Goal: Task Accomplishment & Management: Use online tool/utility

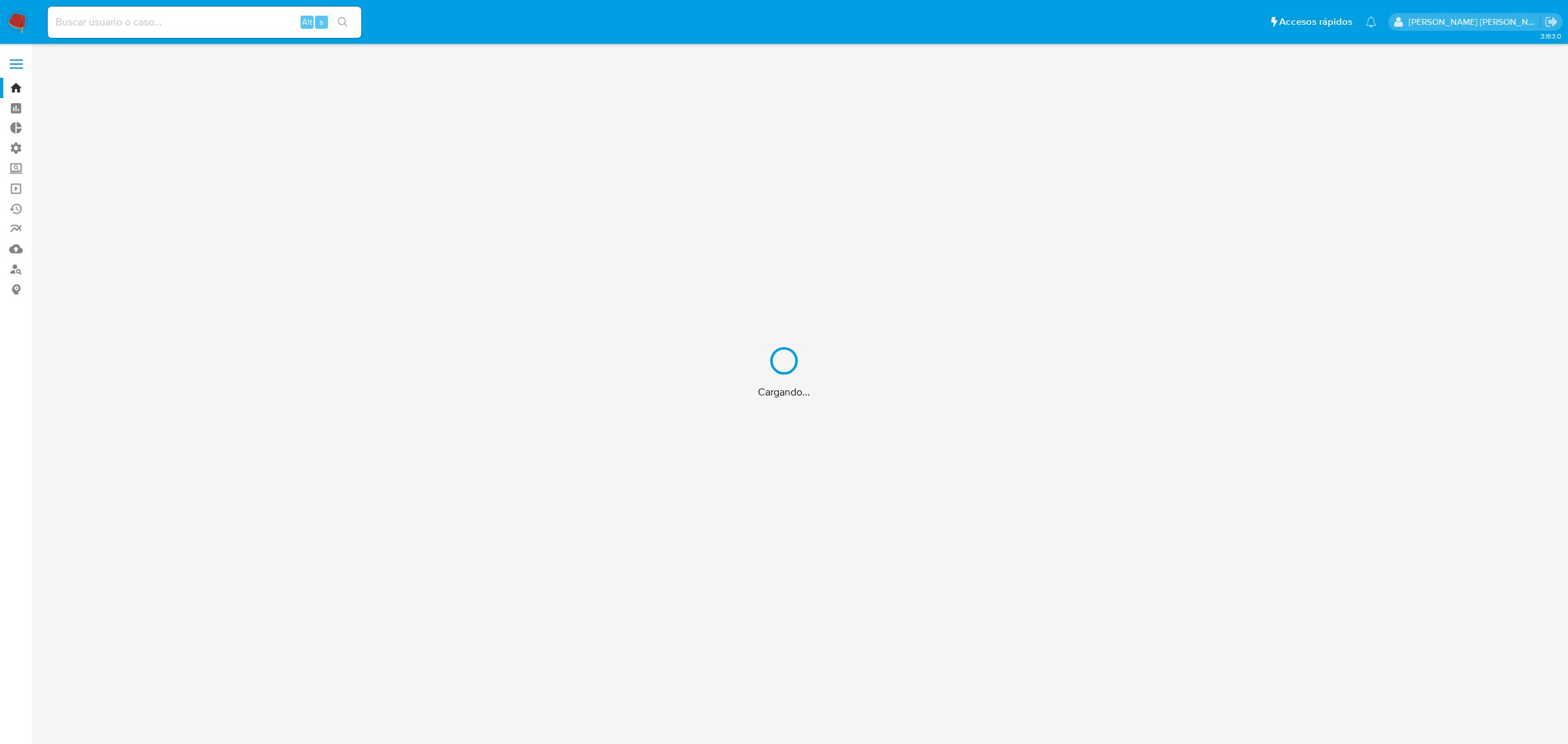
click at [21, 21] on div "Cargando..." at bounding box center [784, 372] width 1568 height 744
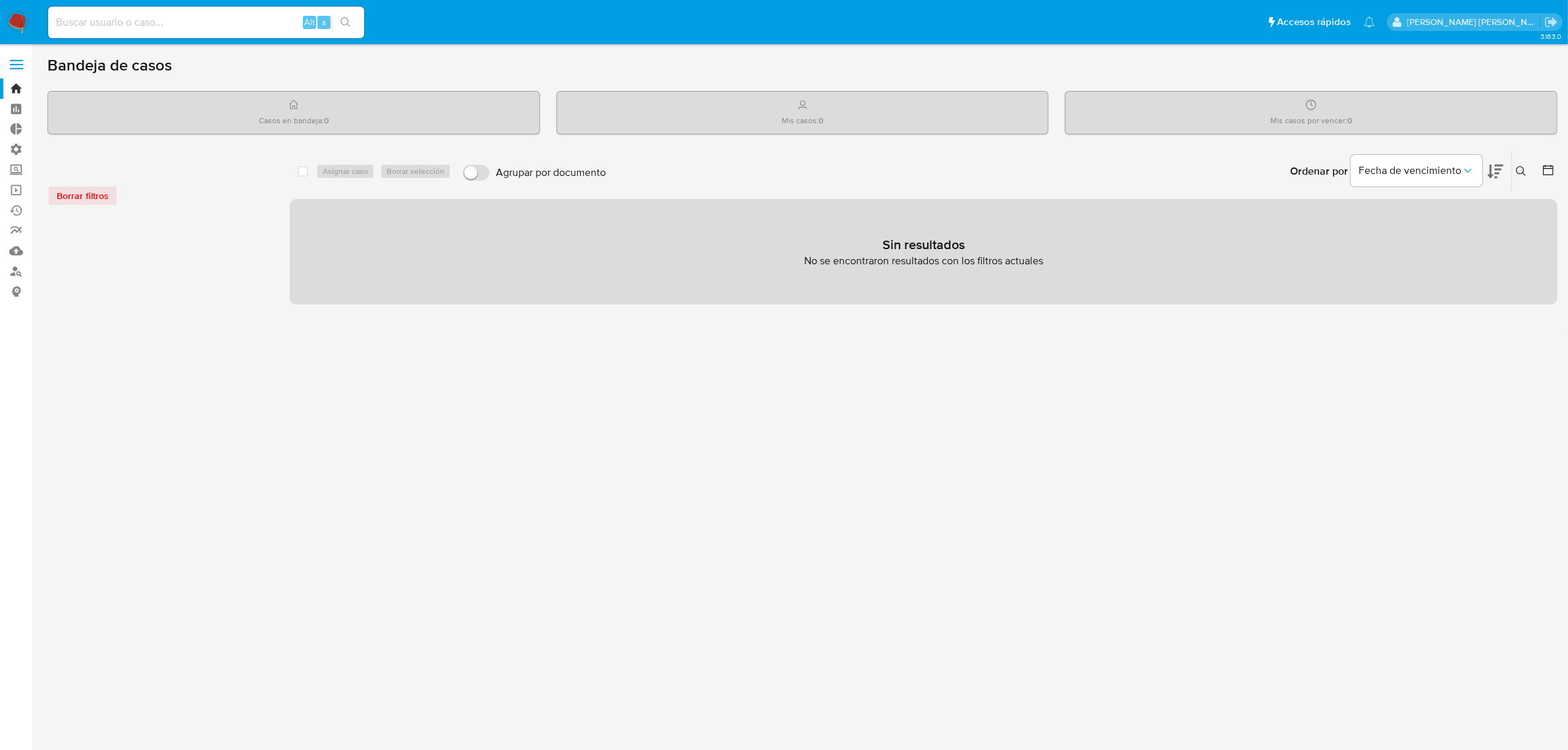
click at [14, 21] on img at bounding box center [17, 22] width 22 height 22
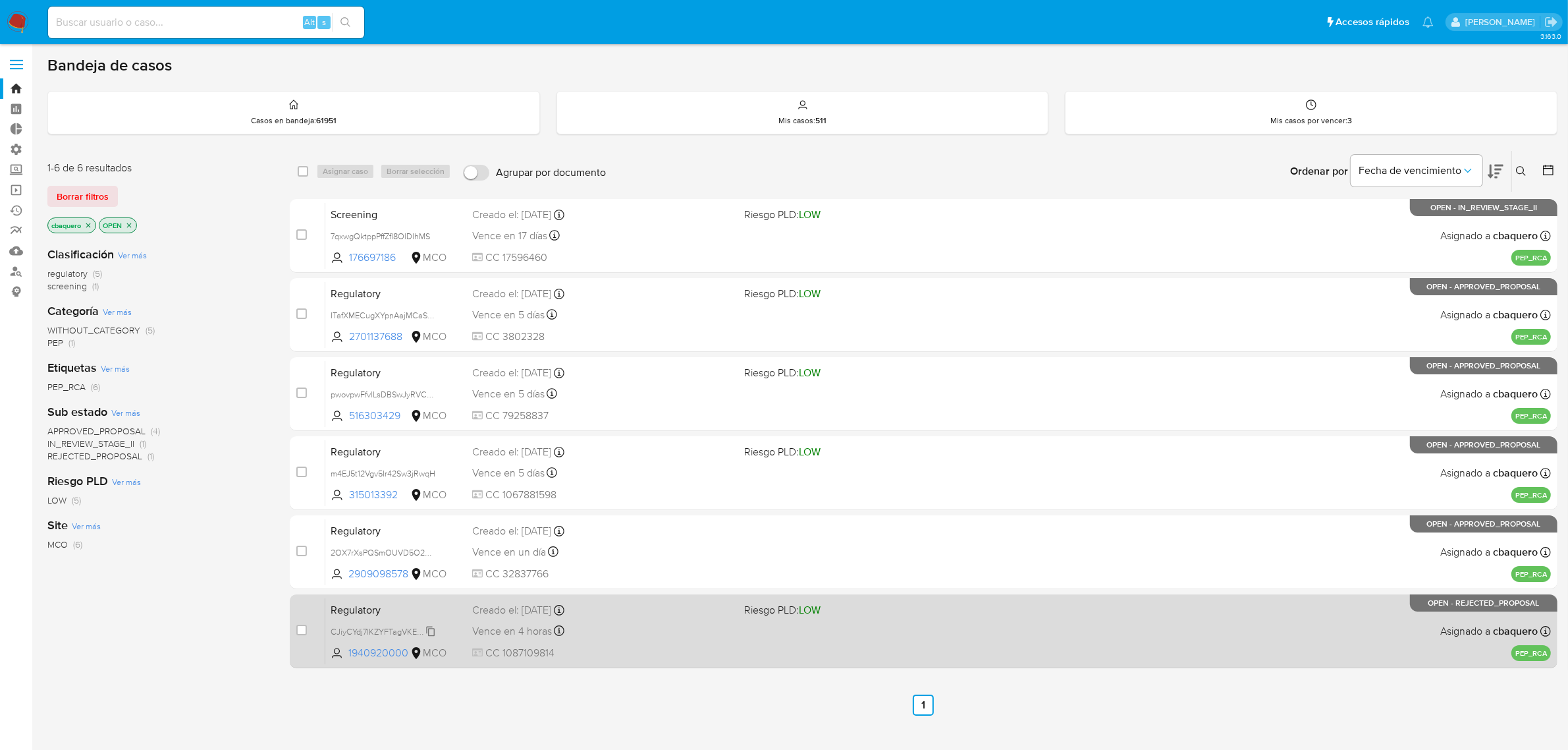
click at [427, 630] on span "CJiyCYdj7lKZYFTagVKENnQd" at bounding box center [384, 631] width 108 height 14
click at [629, 657] on span "CC 1087109814" at bounding box center [603, 653] width 262 height 14
drag, startPoint x: 406, startPoint y: 653, endPoint x: 346, endPoint y: 656, distance: 60.1
click at [346, 656] on span "1940920000 MCO" at bounding box center [388, 653] width 116 height 14
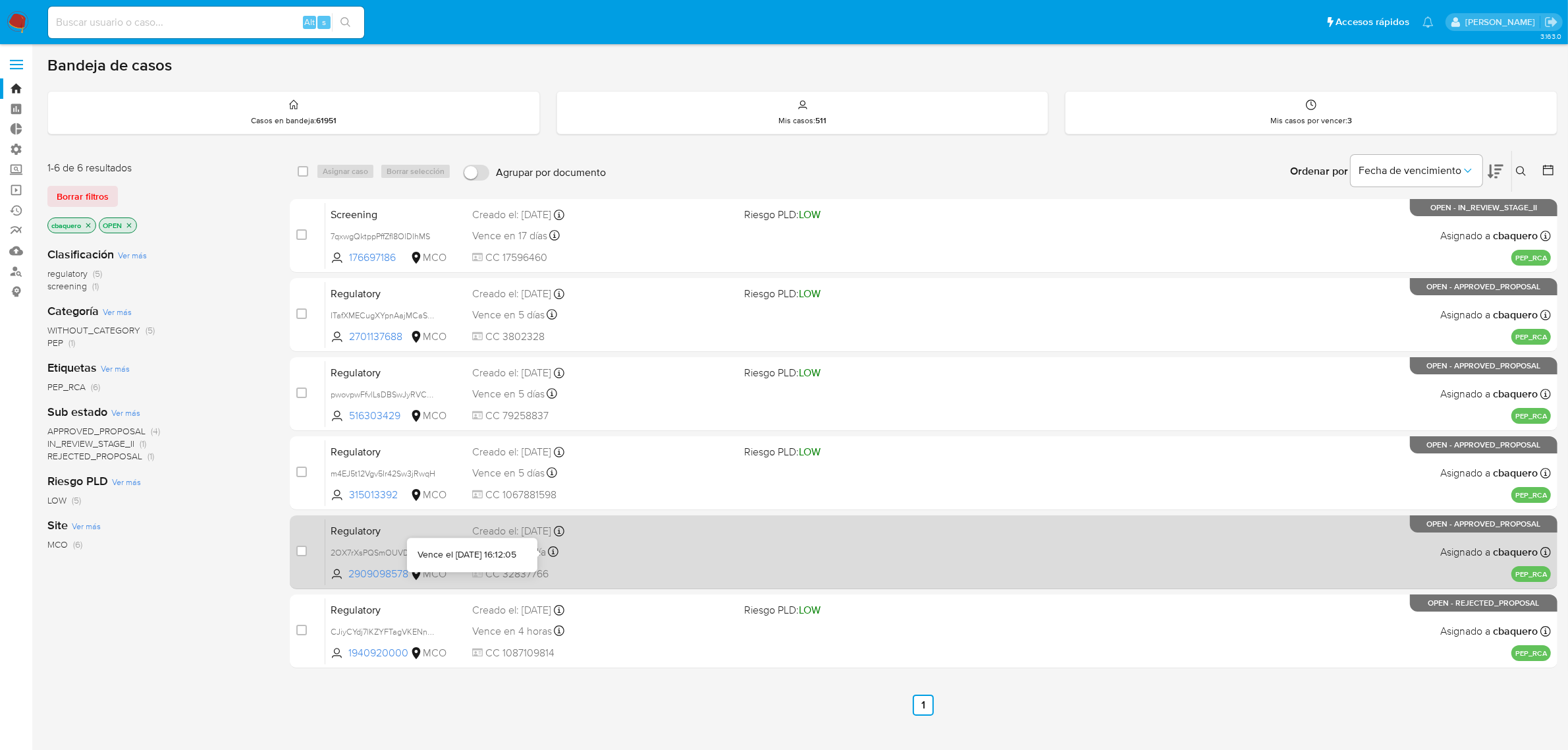
click at [653, 554] on div "Vence en un día Vence el 10/10/2025 16:12:05" at bounding box center [603, 551] width 262 height 17
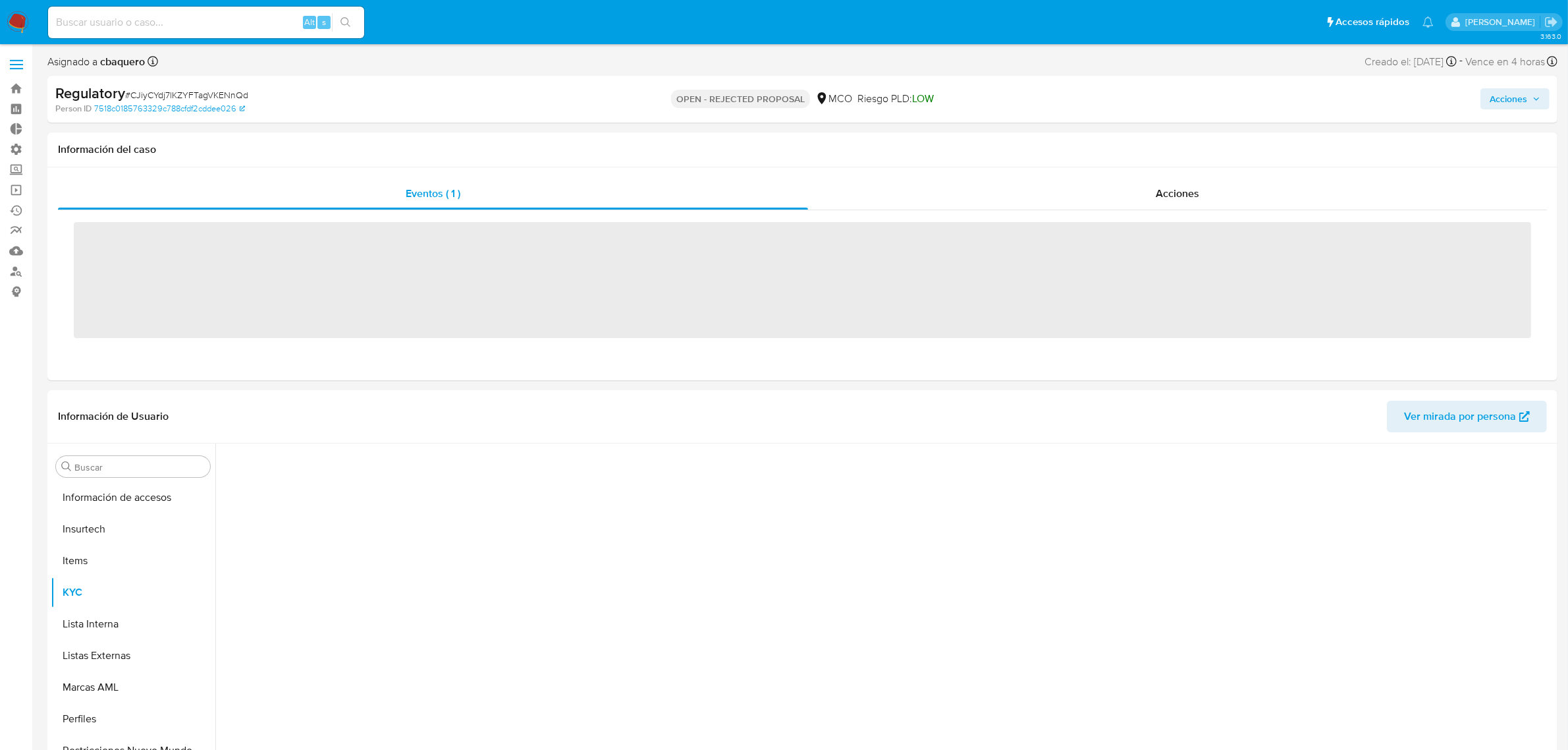
scroll to position [650, 0]
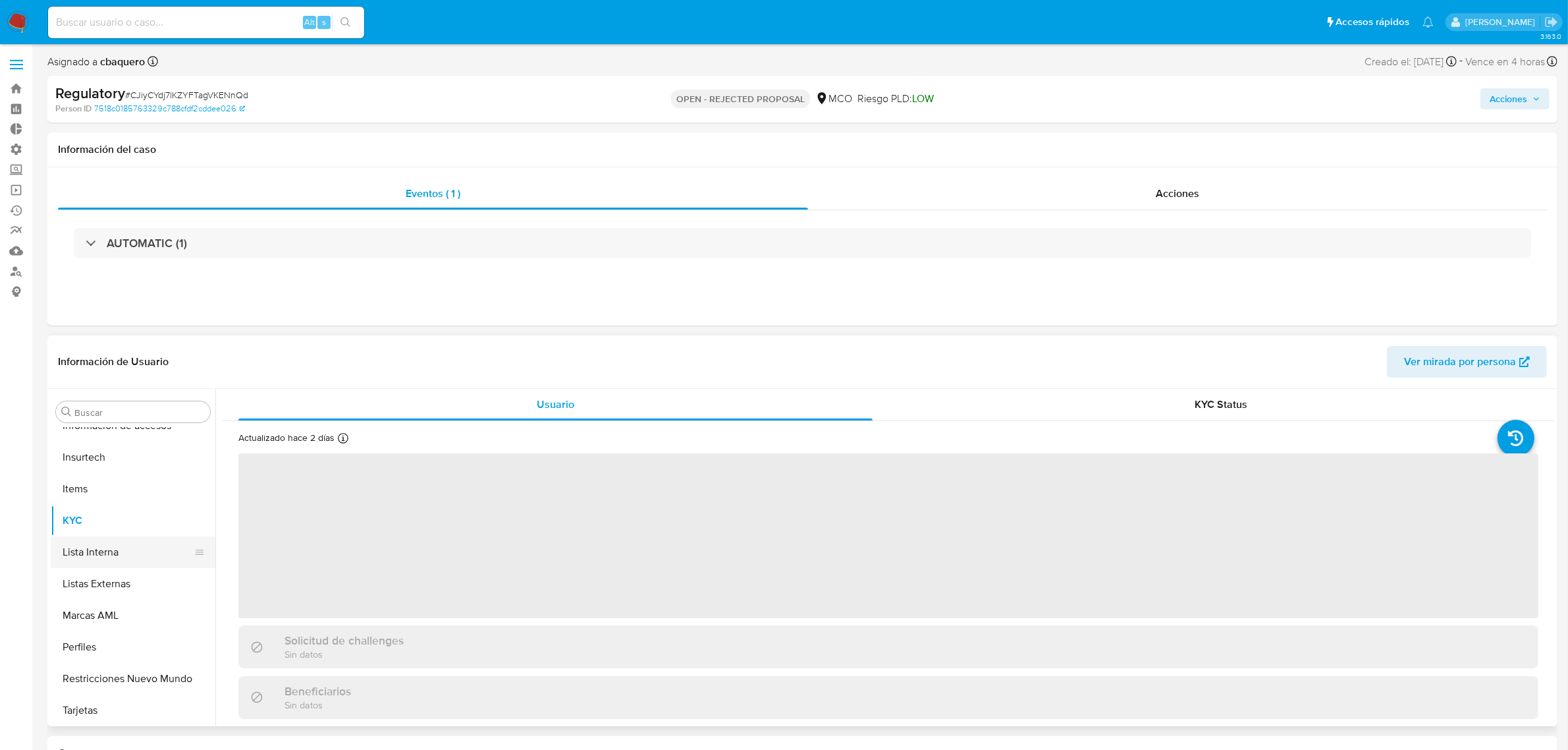
click at [84, 558] on button "Lista Interna" at bounding box center [127, 552] width 154 height 32
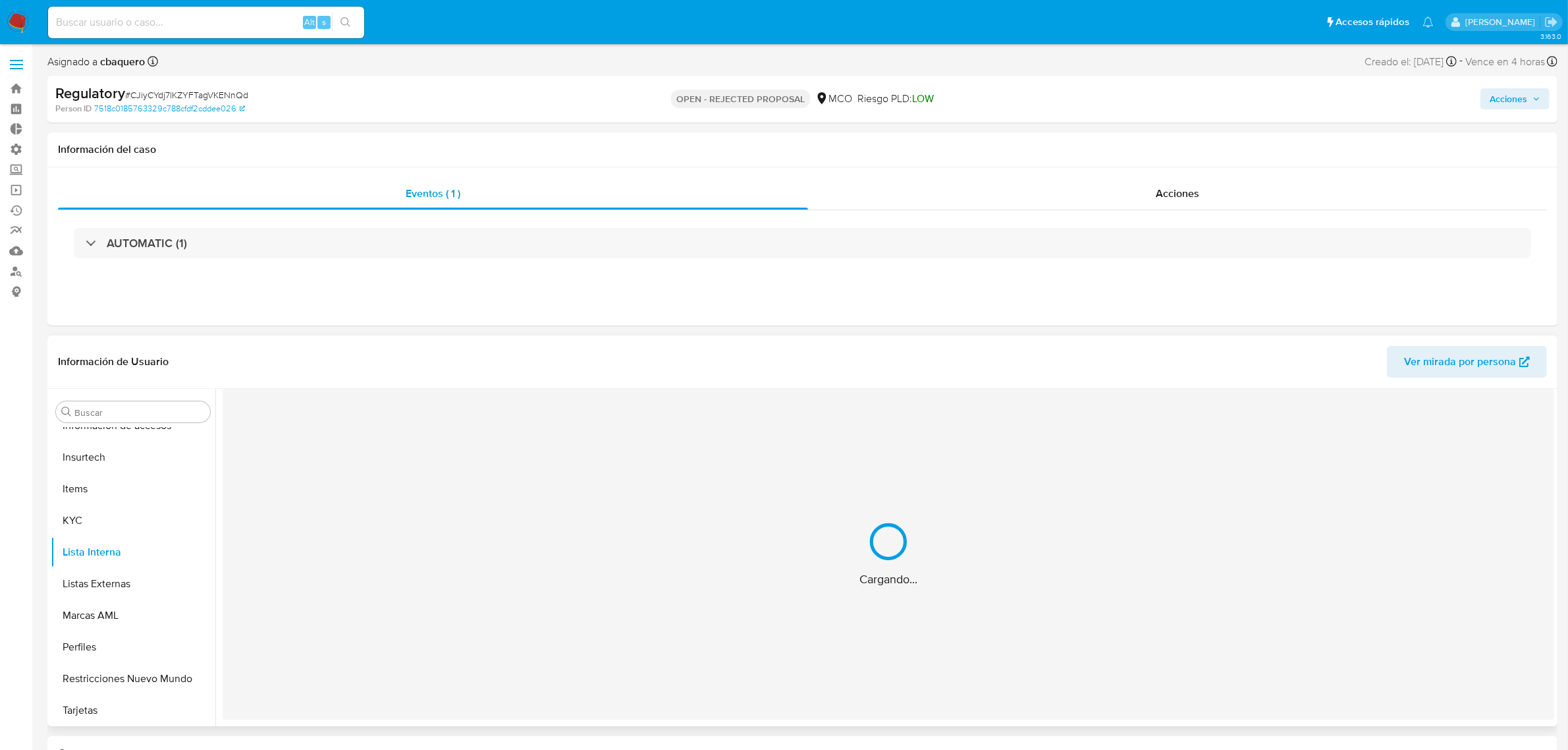
select select "10"
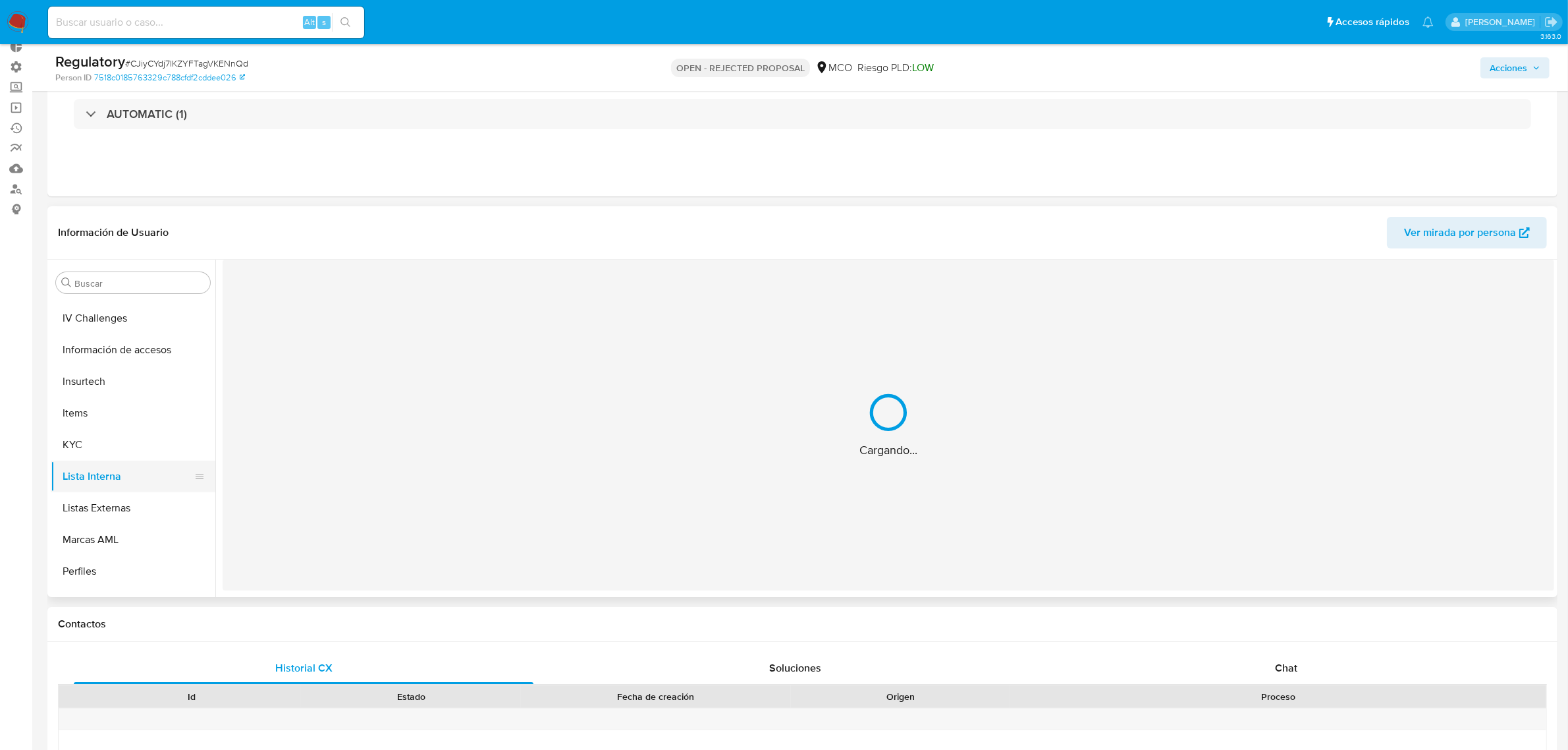
scroll to position [568, 0]
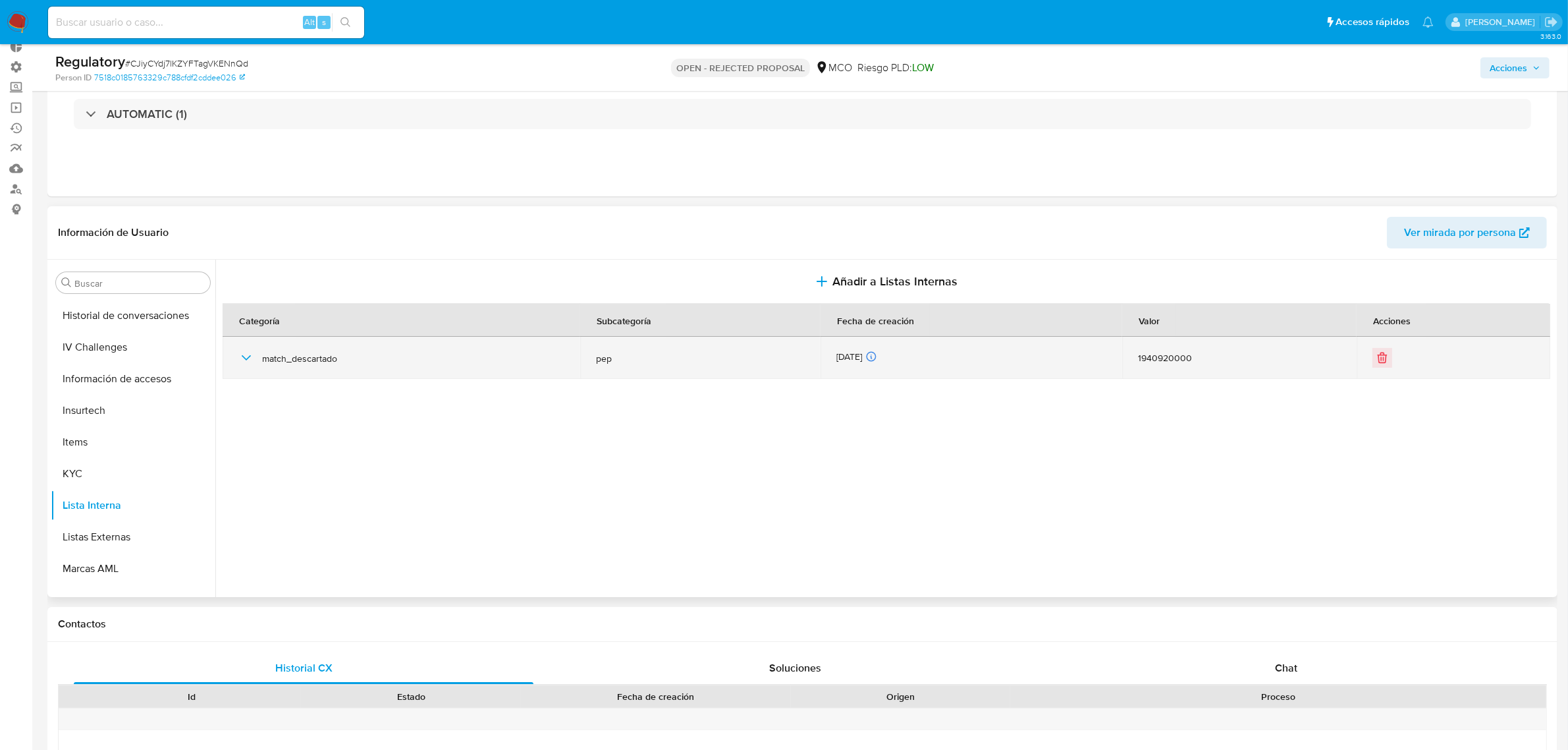
click at [237, 363] on td "match_descartado" at bounding box center [401, 358] width 357 height 42
click at [259, 344] on div "match_descartado" at bounding box center [401, 358] width 326 height 42
click at [249, 357] on icon "button" at bounding box center [247, 358] width 9 height 6
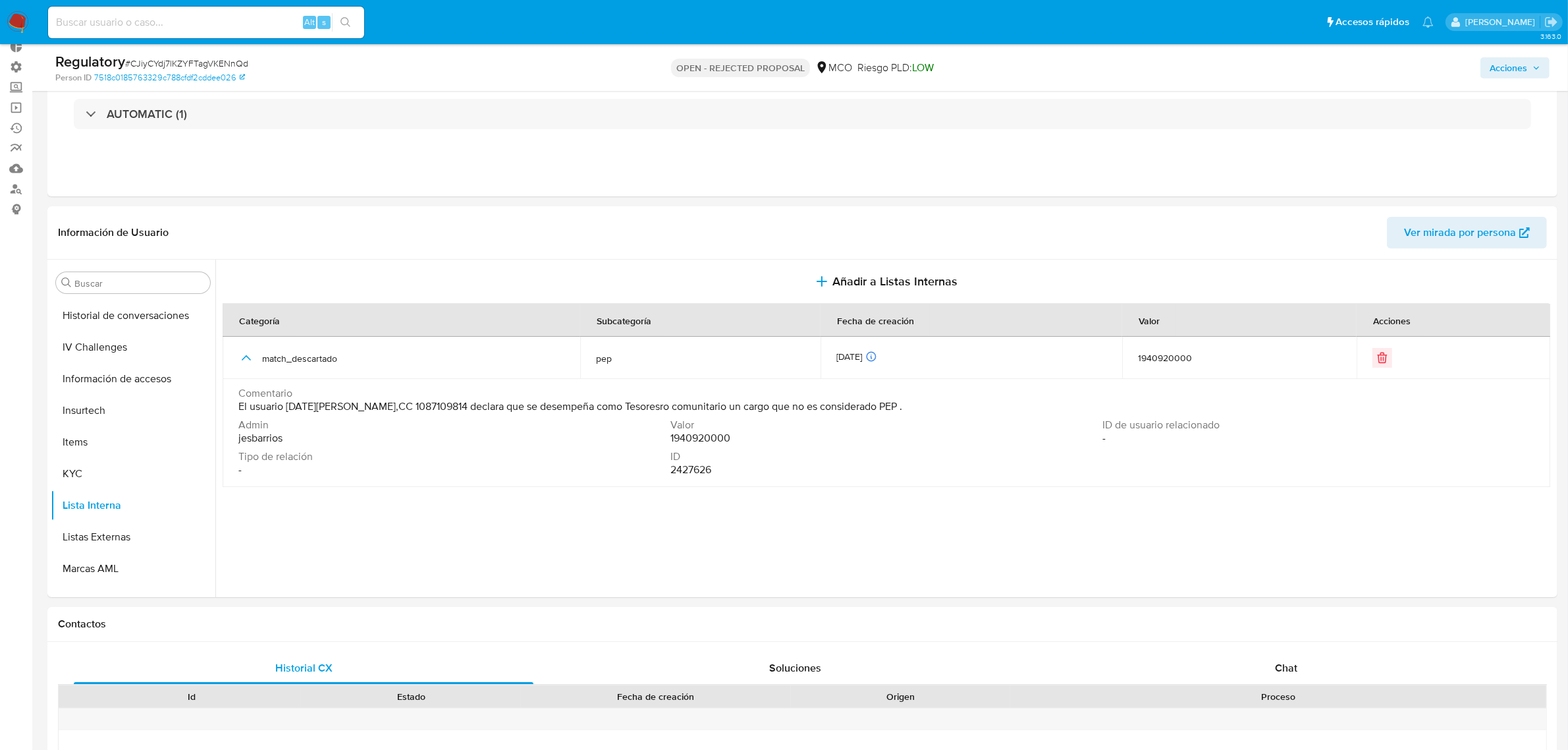
click at [1482, 65] on button "Acciones" at bounding box center [1514, 67] width 69 height 21
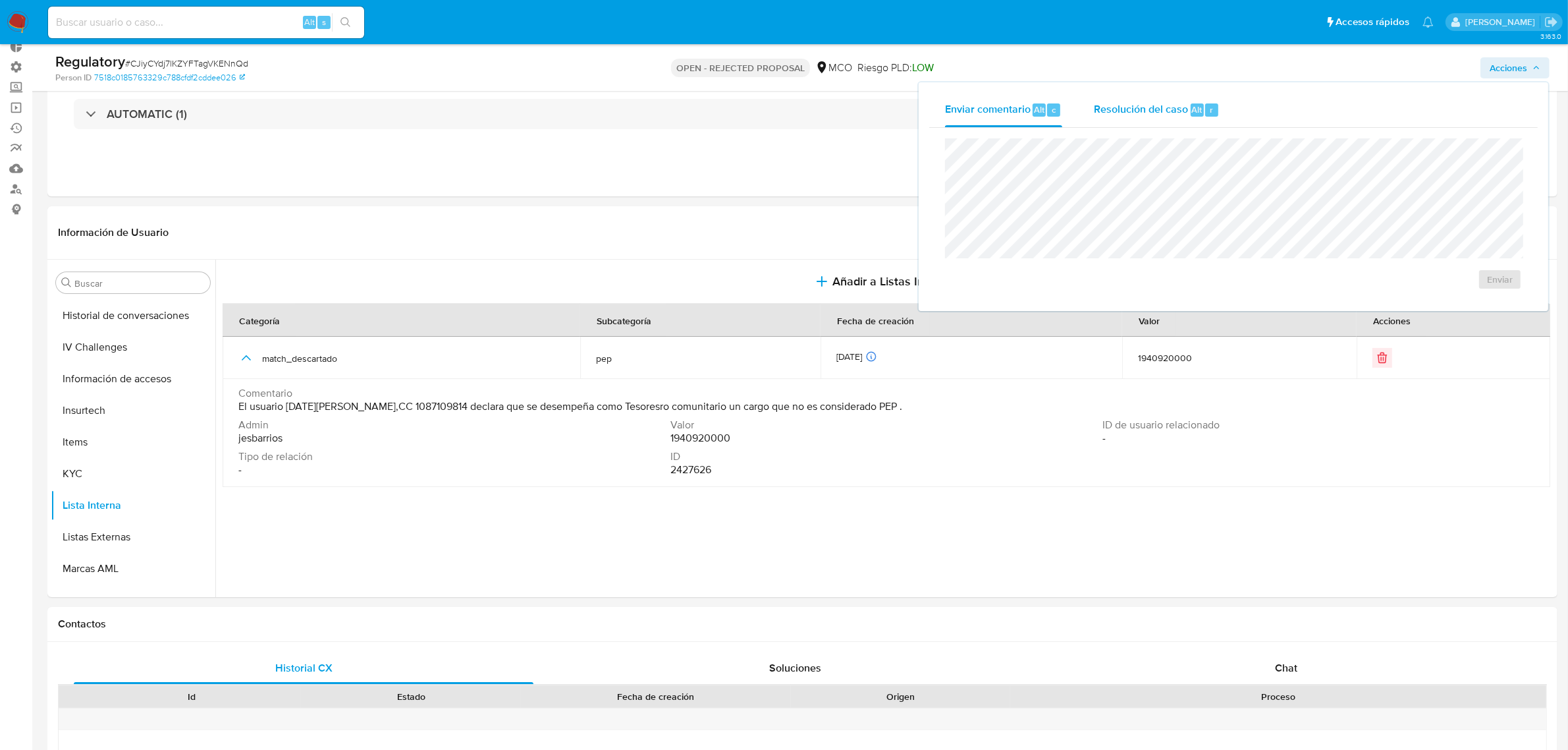
click at [1128, 123] on div "Resolución del caso Alt r" at bounding box center [1156, 109] width 126 height 34
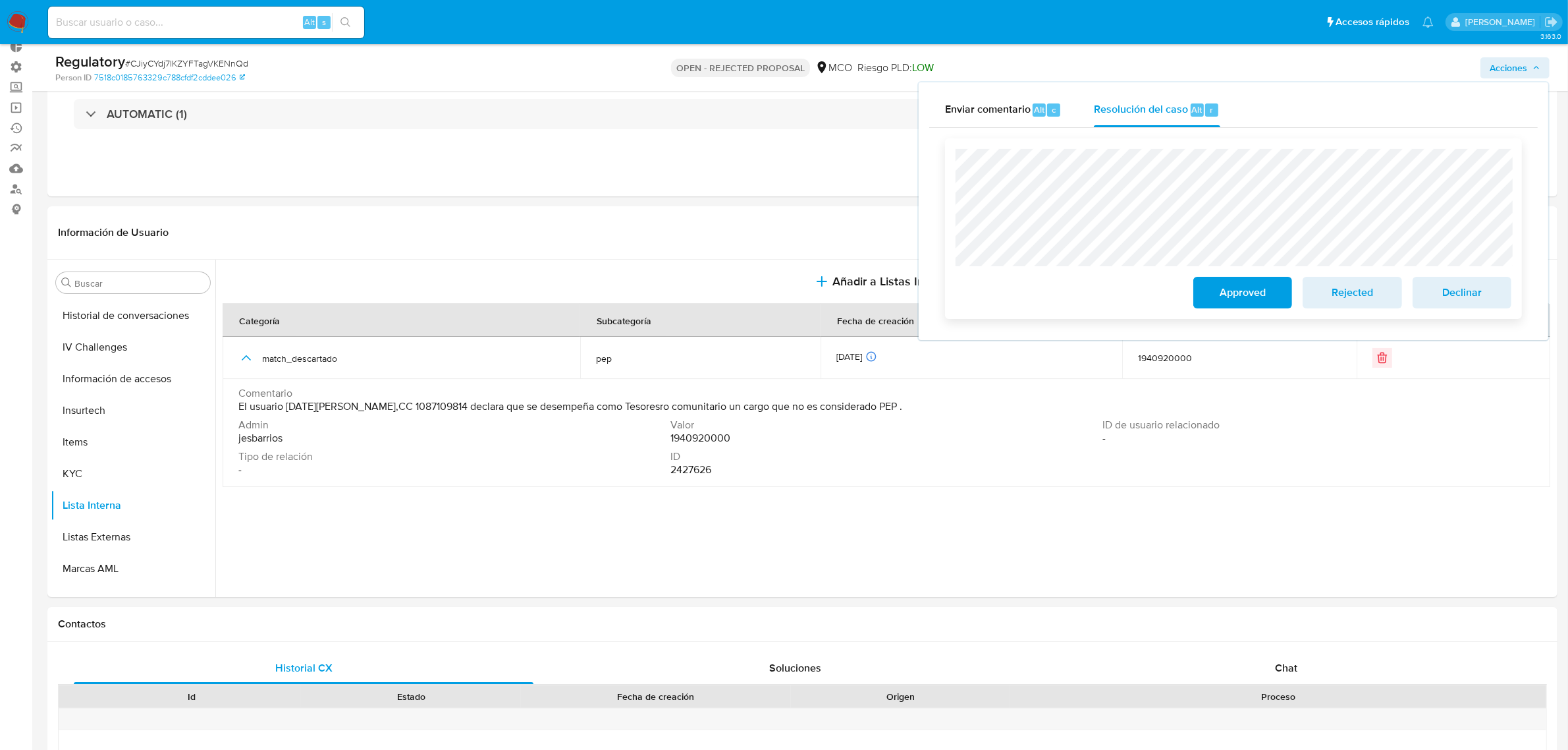
click at [1249, 298] on span "Approved" at bounding box center [1243, 292] width 65 height 29
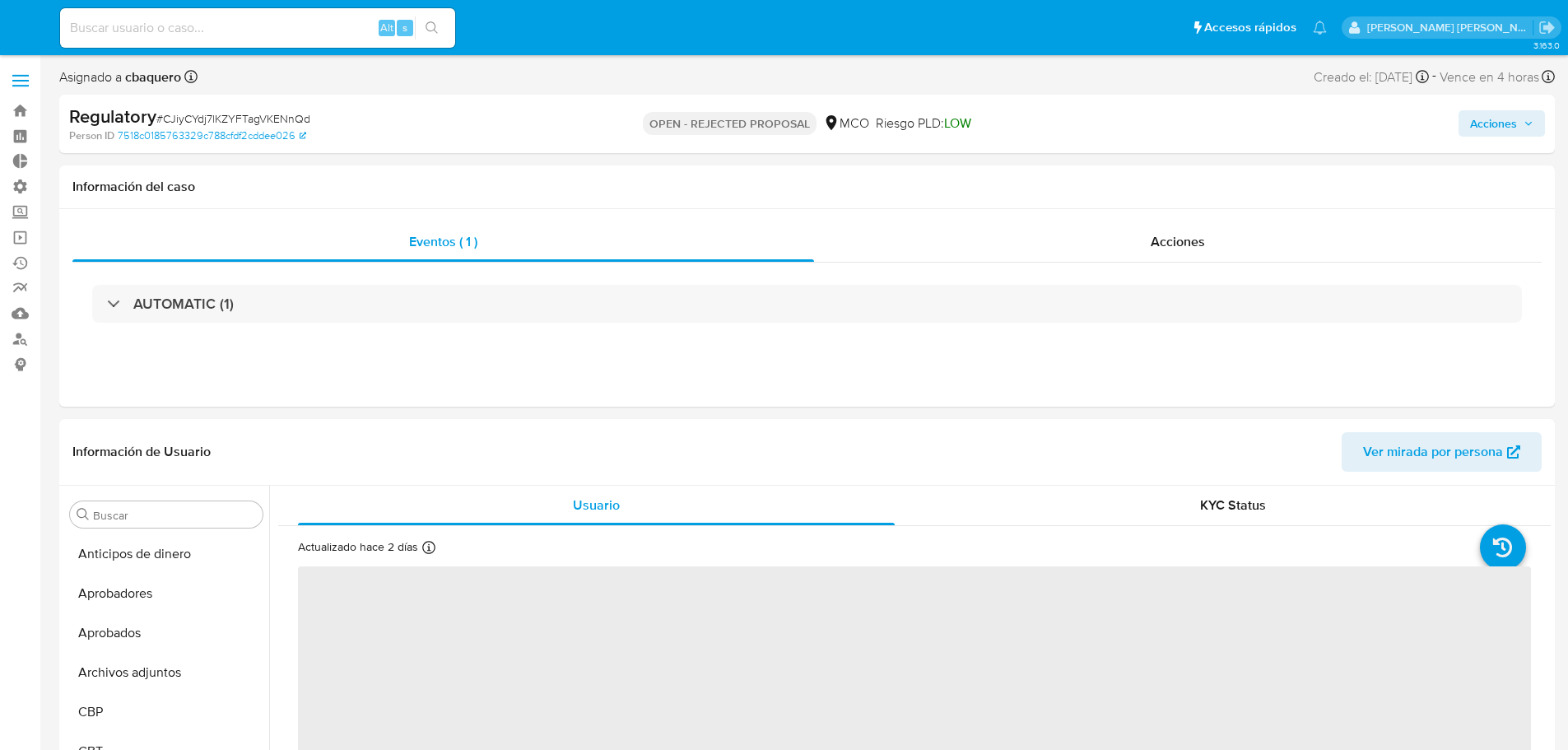
select select "10"
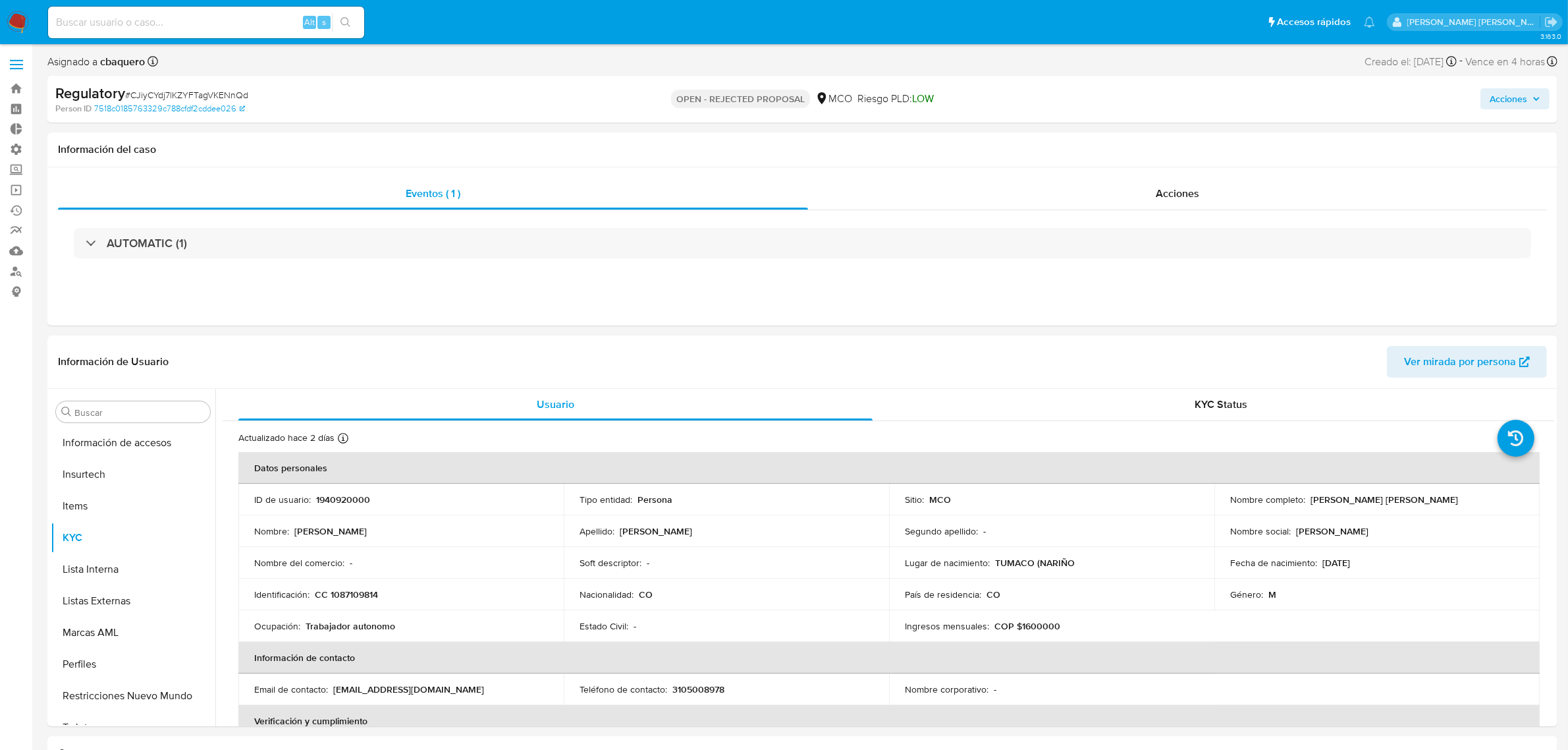
scroll to position [650, 0]
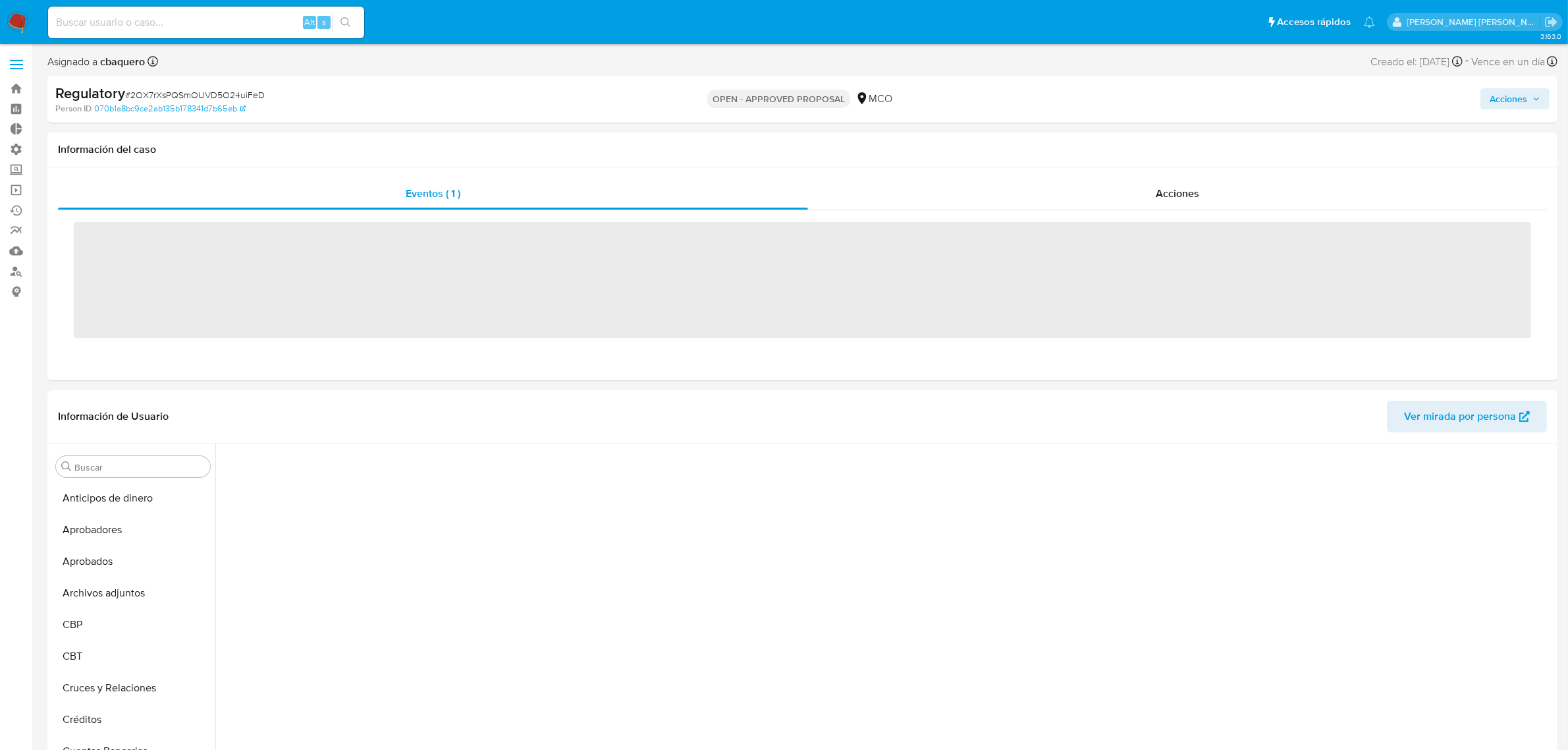
scroll to position [650, 0]
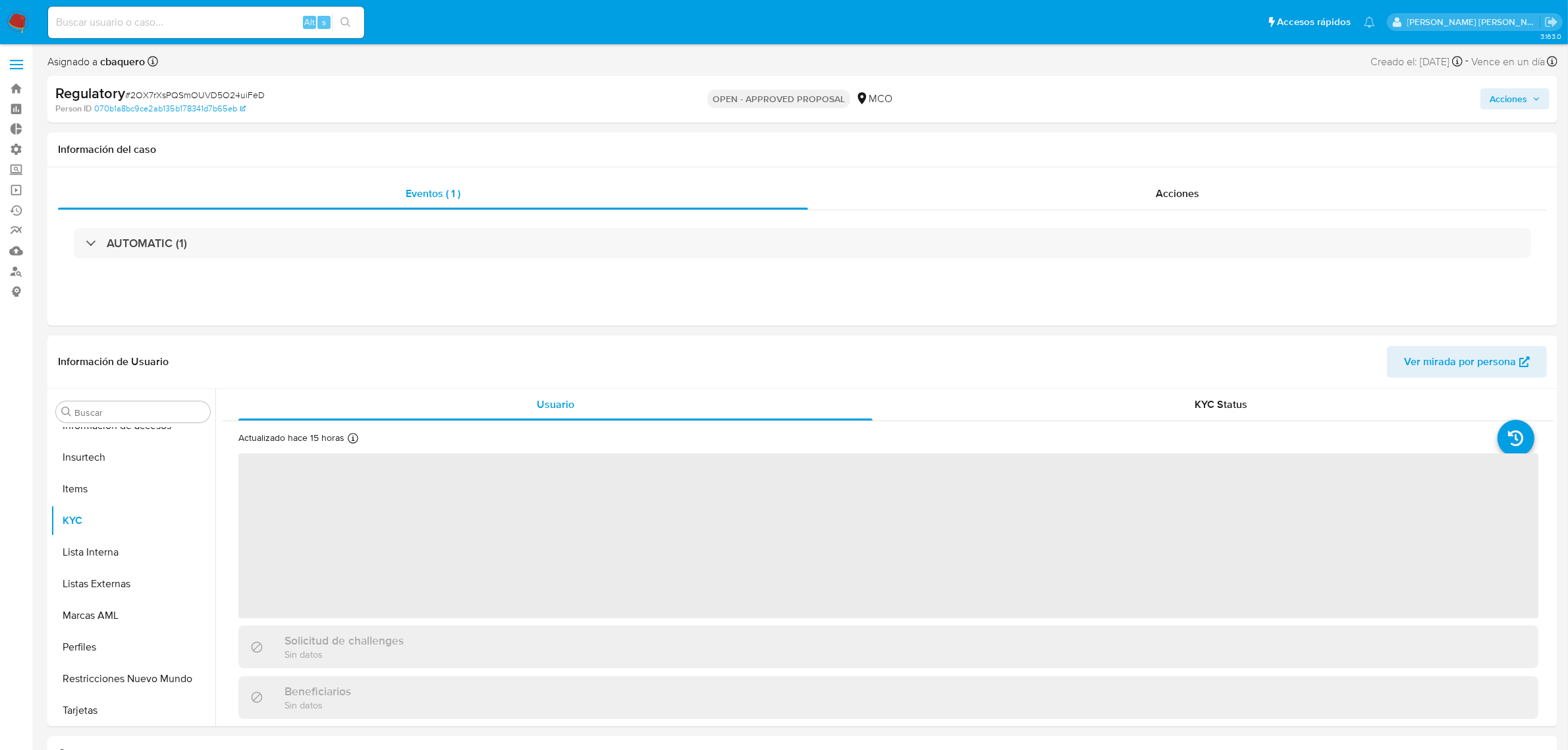
select select "10"
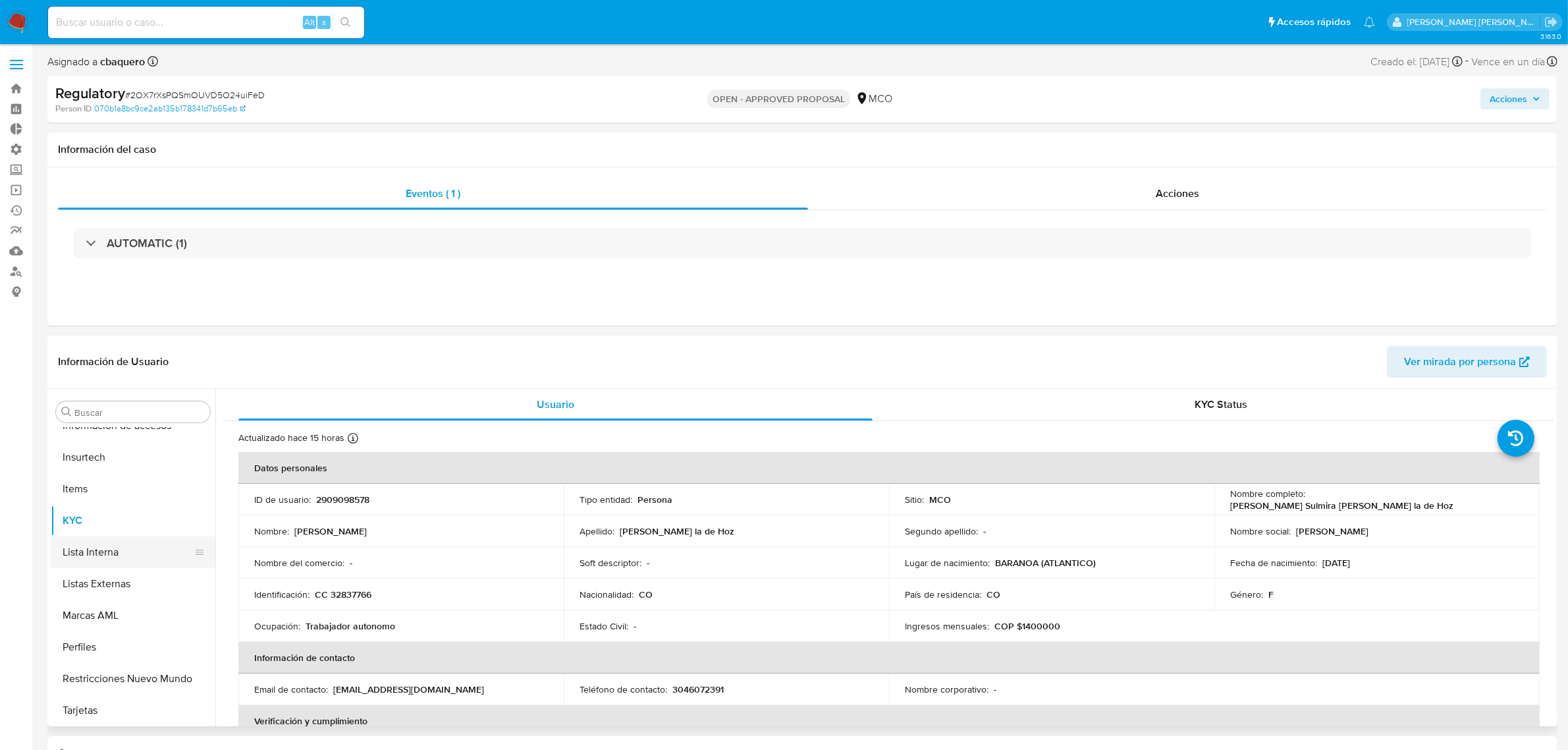
click at [87, 551] on button "Lista Interna" at bounding box center [127, 552] width 154 height 32
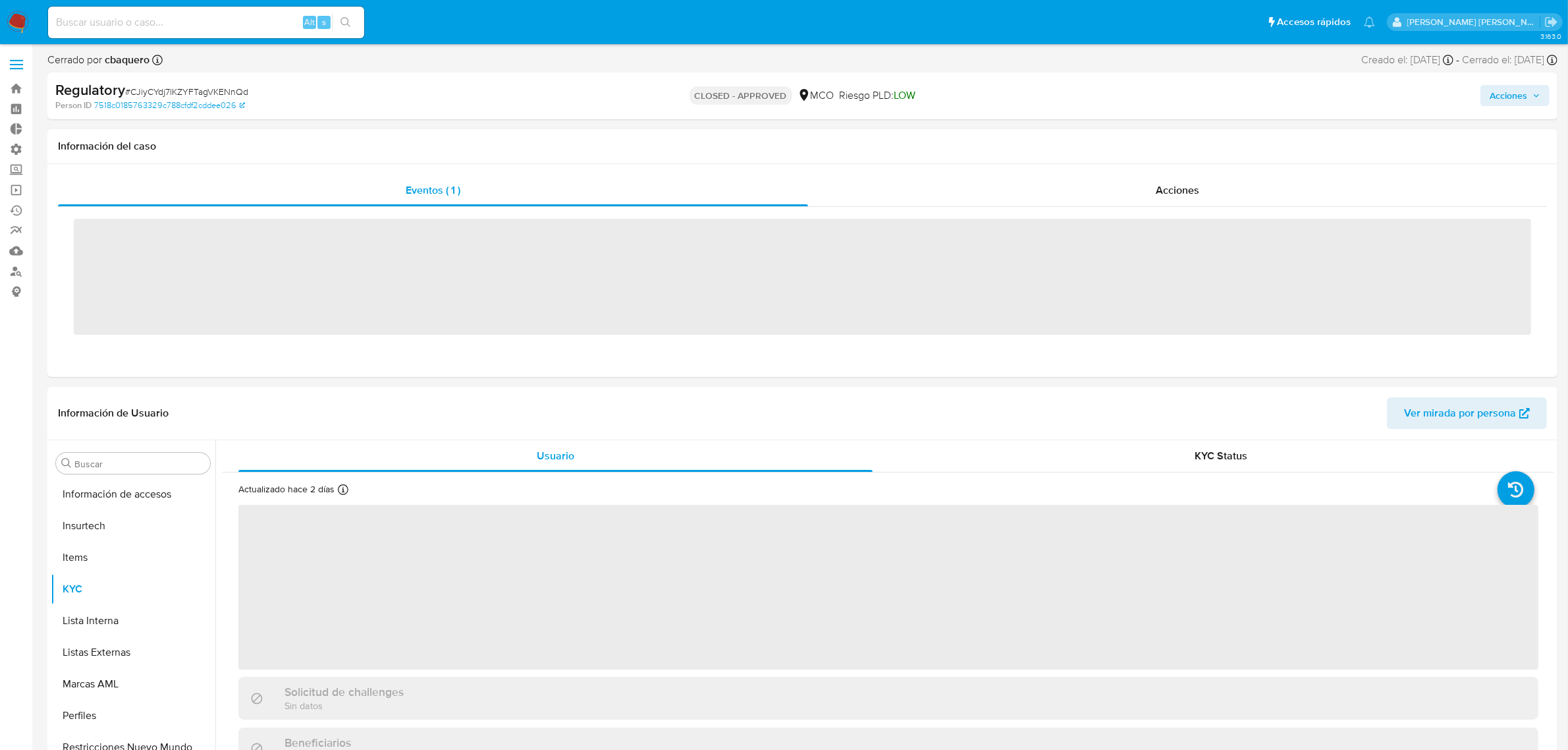
scroll to position [650, 0]
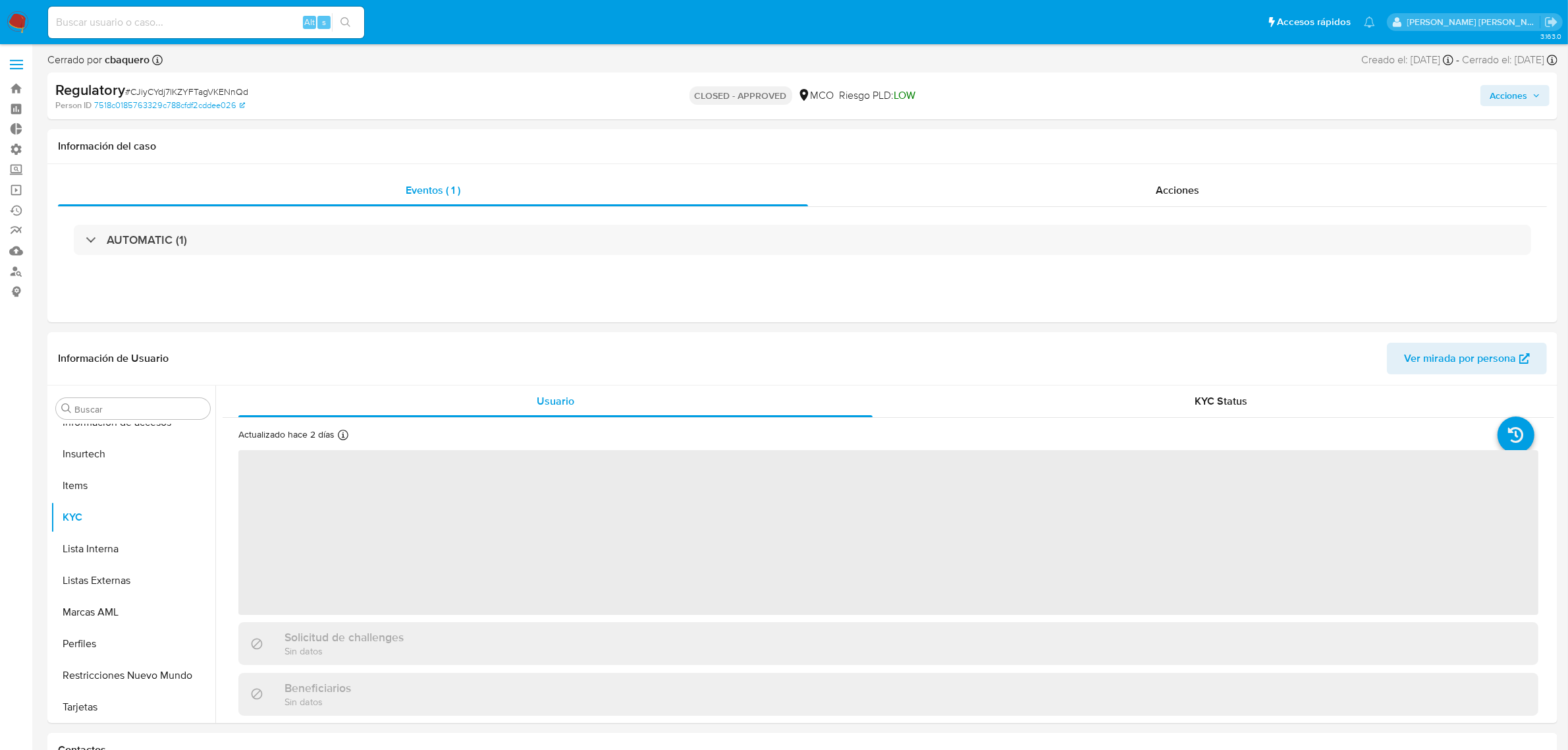
select select "10"
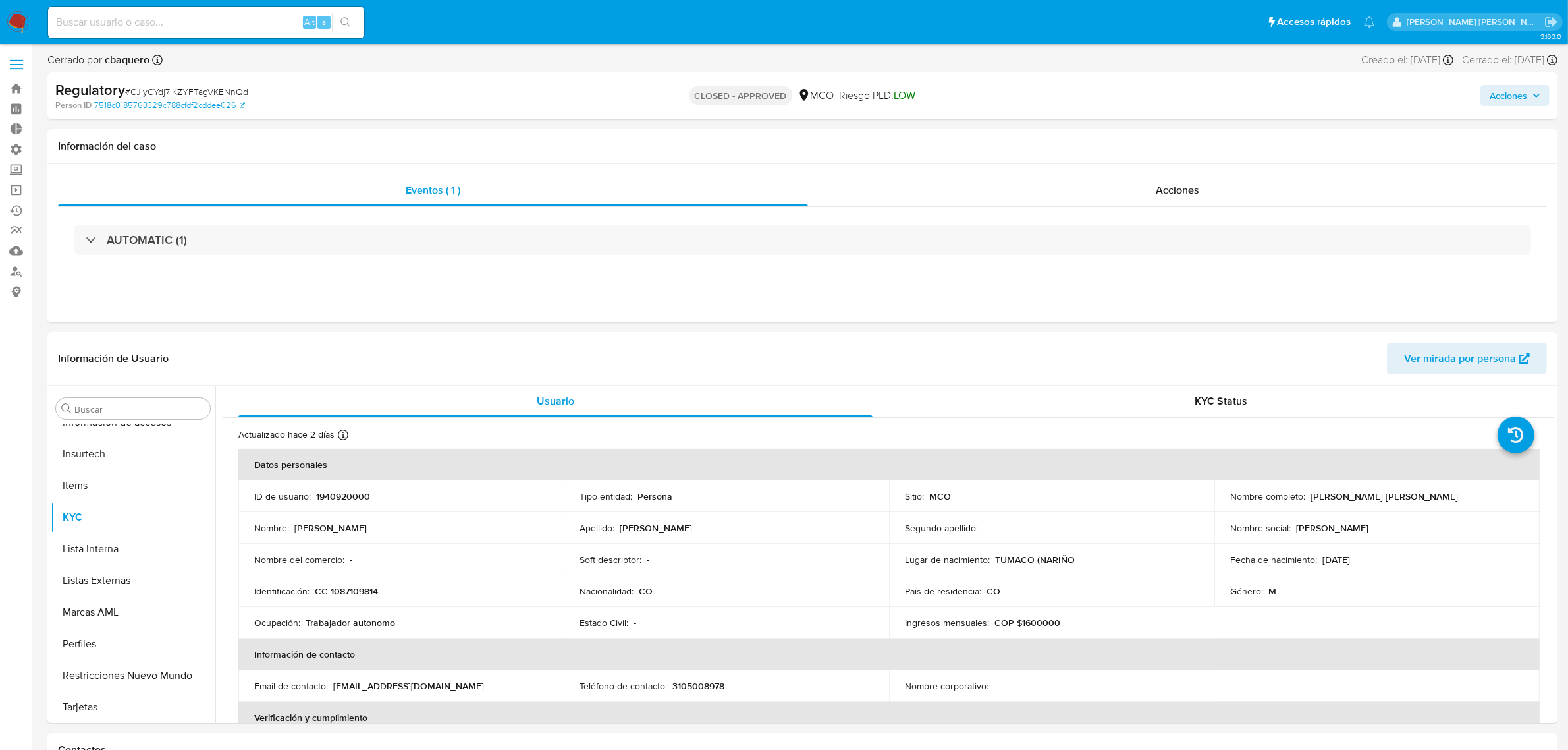
click at [21, 21] on img at bounding box center [17, 22] width 22 height 22
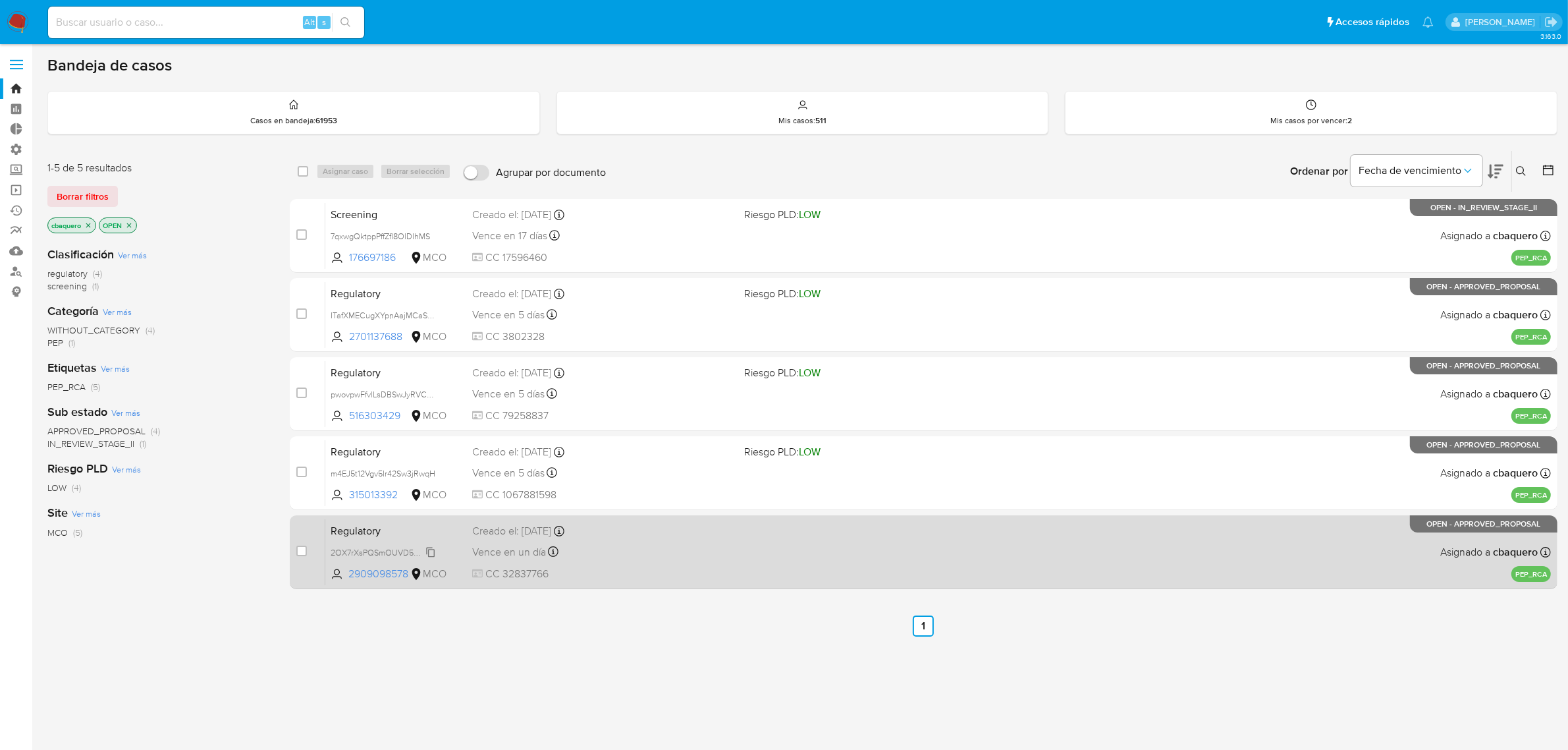
click at [427, 555] on span "2OX7rXsPQSmOUVD5O24uiFeD" at bounding box center [391, 551] width 120 height 14
drag, startPoint x: 348, startPoint y: 577, endPoint x: 407, endPoint y: 575, distance: 59.0
click at [407, 575] on span "2909098578" at bounding box center [378, 574] width 59 height 14
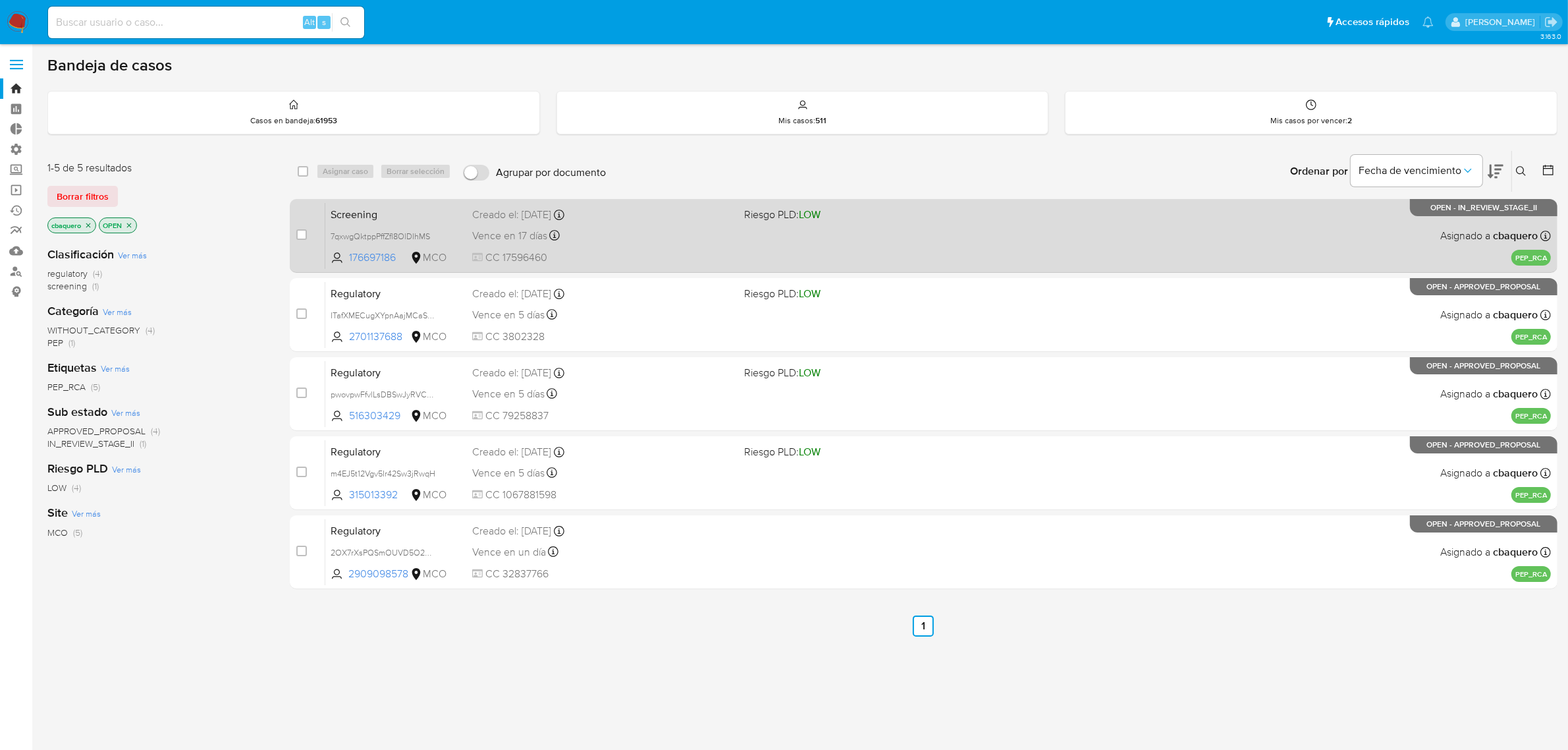
click at [616, 209] on div "Creado el: 26/09/2025 Creado el: 26/09/2025 14:08:31" at bounding box center [603, 214] width 262 height 14
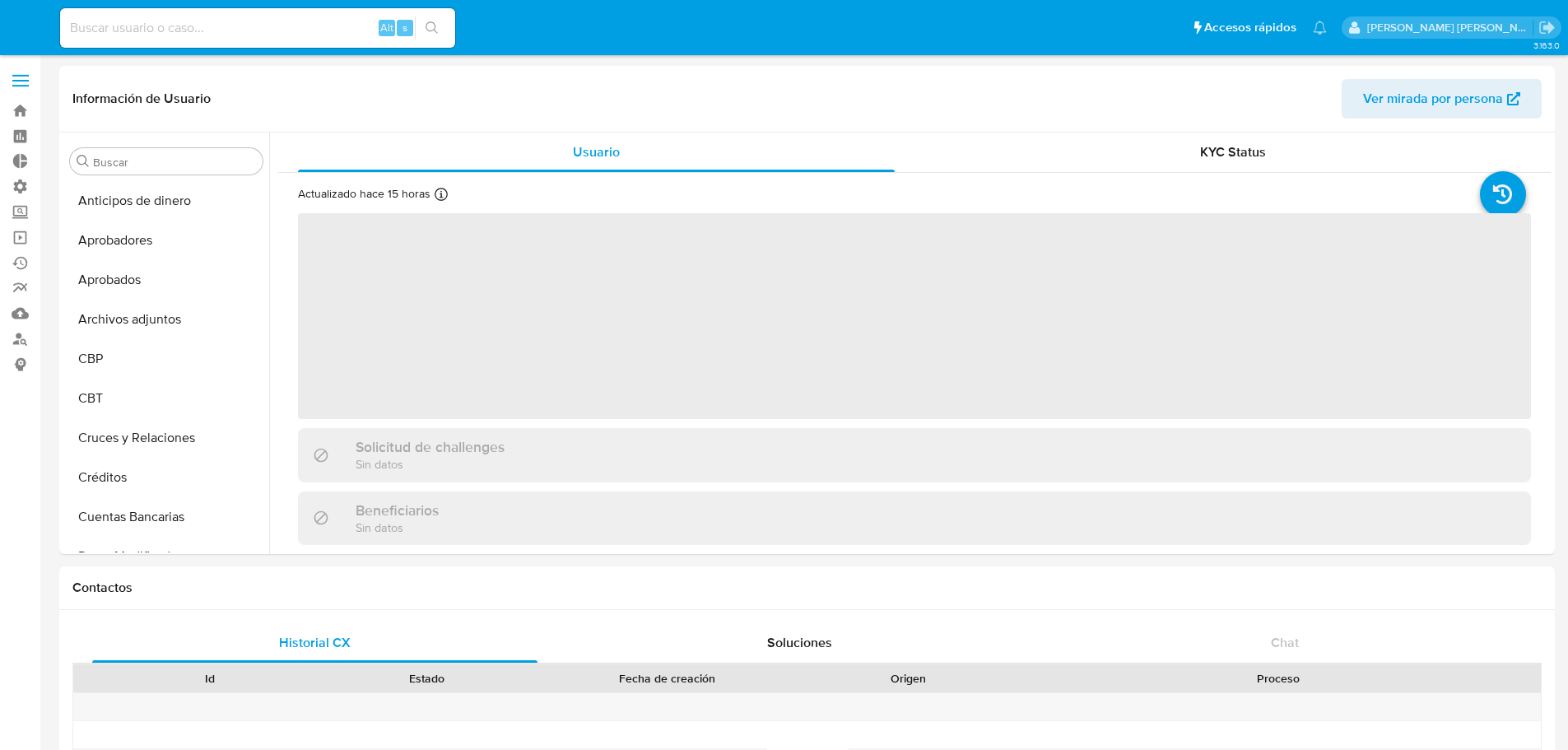
select select "10"
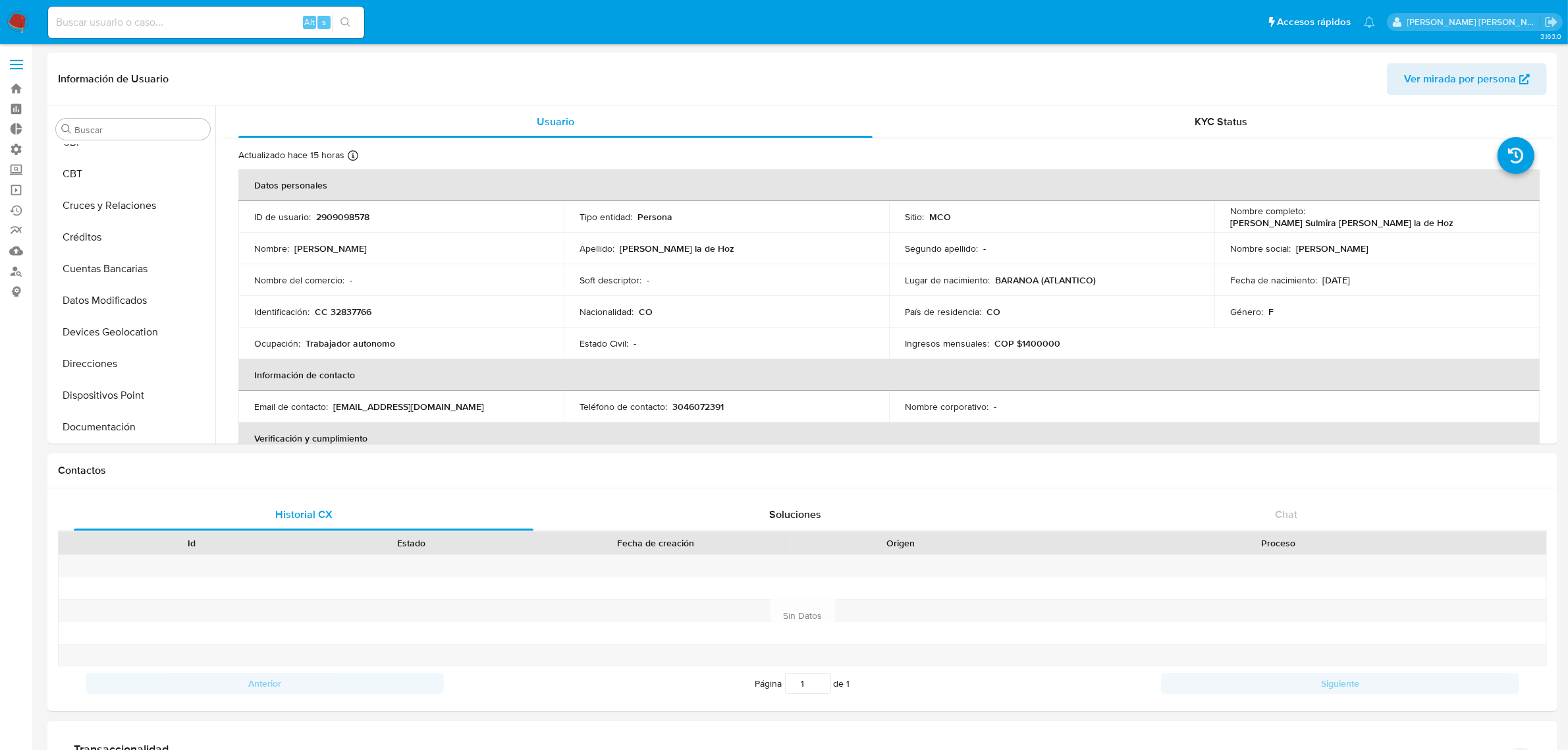
scroll to position [650, 0]
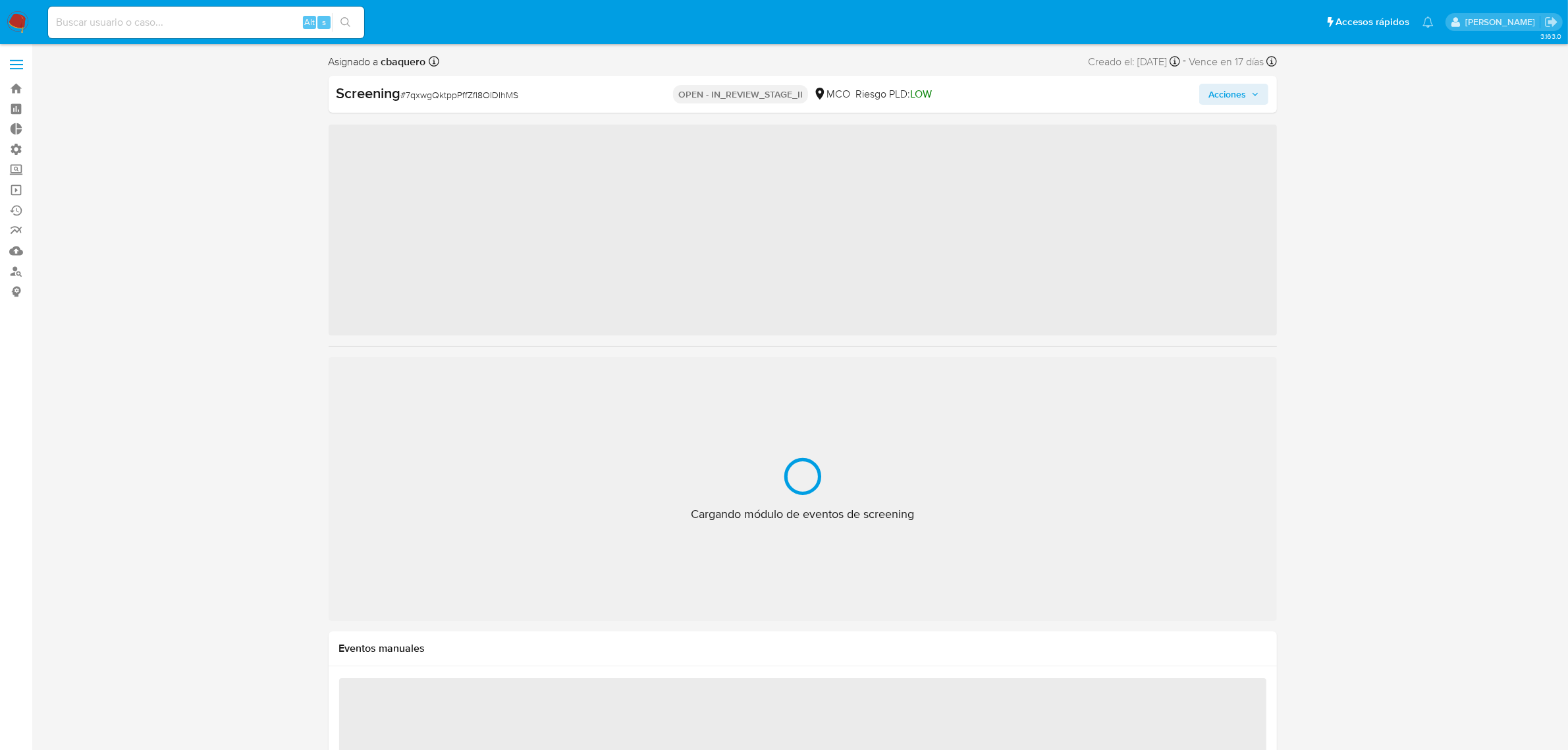
scroll to position [650, 0]
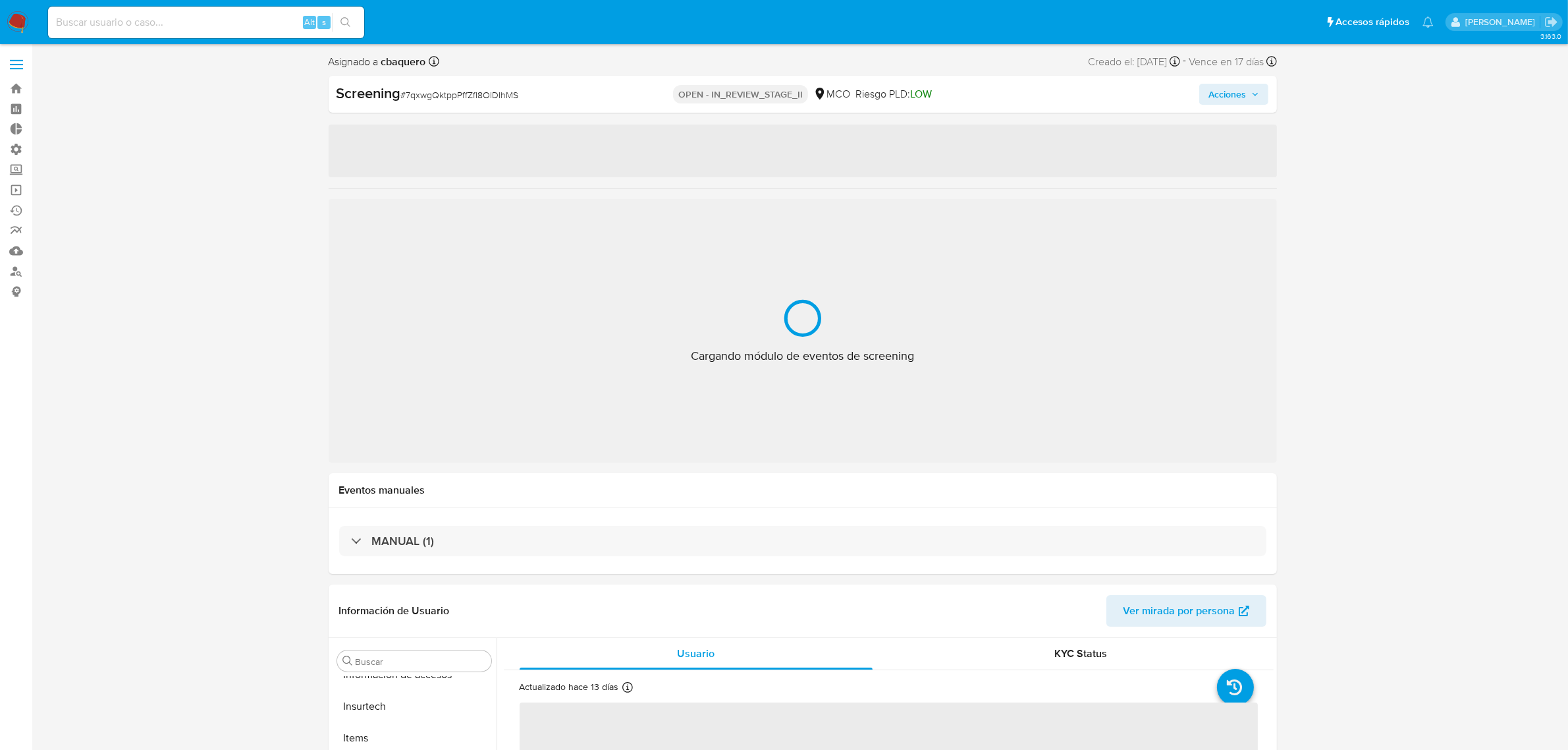
select select "10"
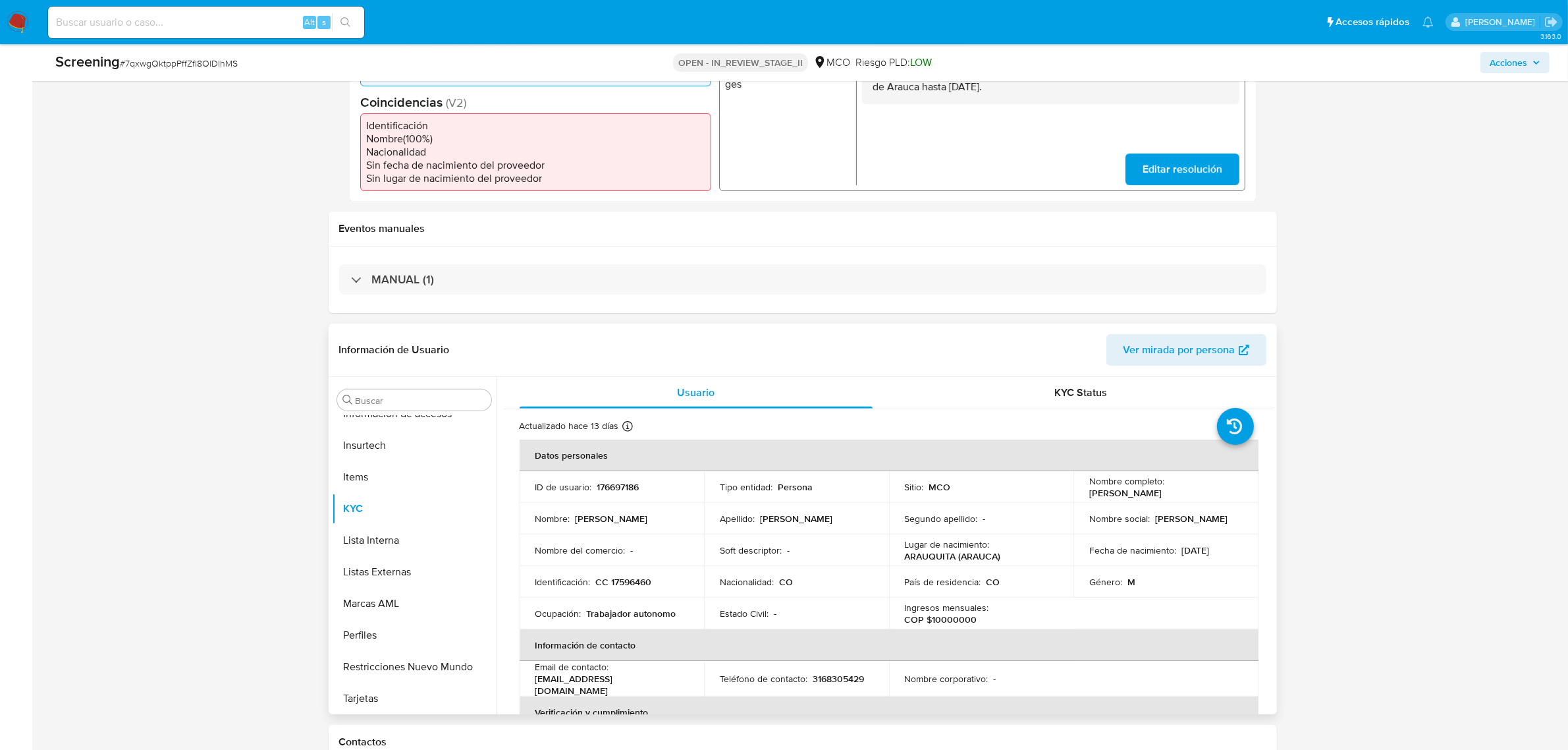
scroll to position [411, 0]
